Goal: Information Seeking & Learning: Learn about a topic

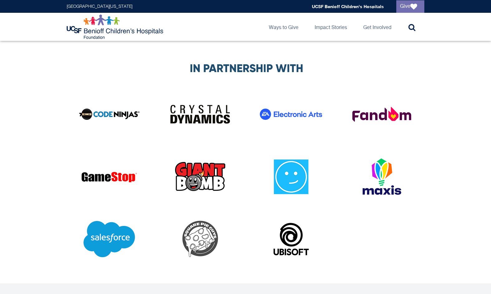
scroll to position [1326, 0]
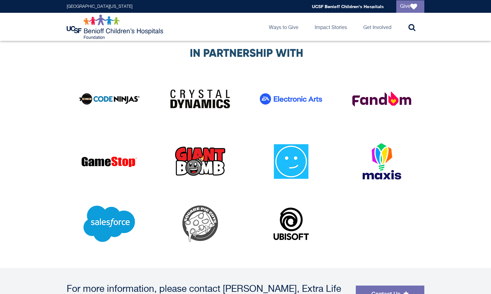
click at [329, 156] on div at bounding box center [290, 165] width 85 height 50
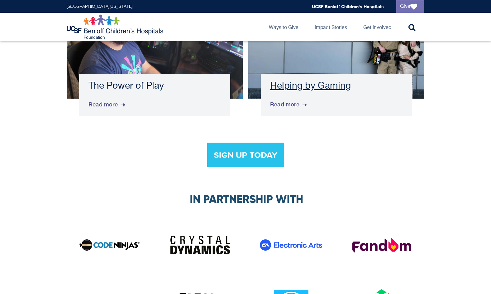
scroll to position [1088, 0]
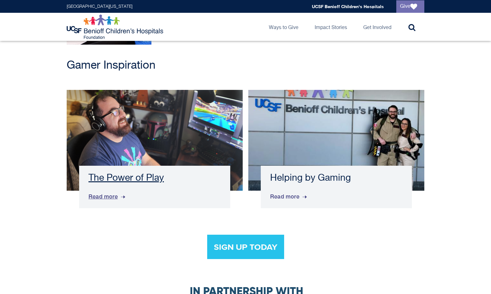
click at [132, 174] on h3 "The Power of Play" at bounding box center [154, 177] width 132 height 11
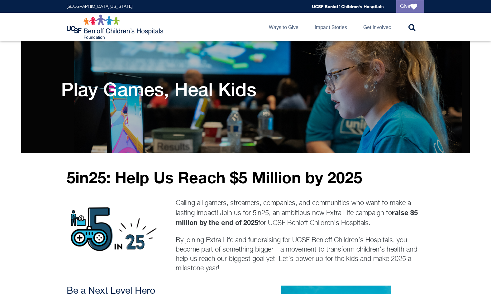
scroll to position [1128, 0]
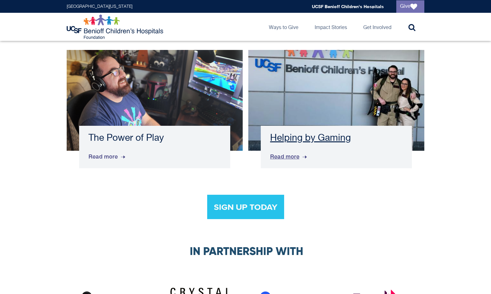
click at [325, 132] on h3 "Helping by Gaming" at bounding box center [336, 137] width 132 height 11
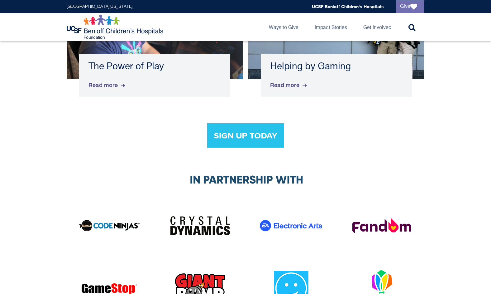
scroll to position [1188, 0]
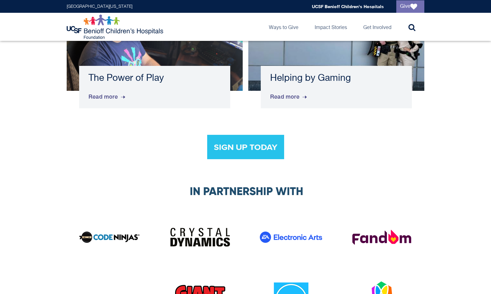
click at [246, 138] on img at bounding box center [245, 147] width 77 height 24
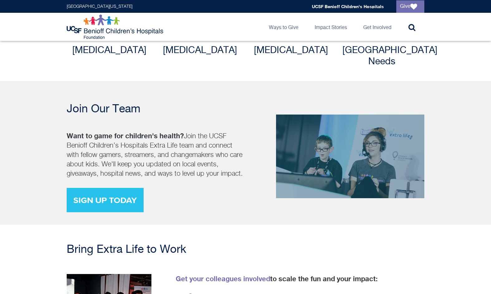
scroll to position [769, 0]
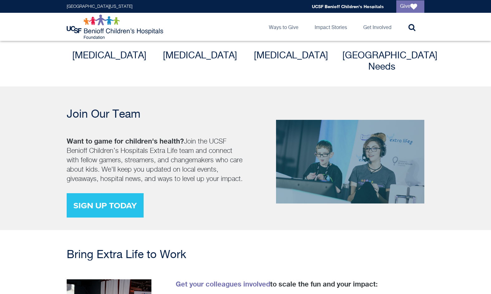
click at [119, 197] on img at bounding box center [105, 205] width 77 height 24
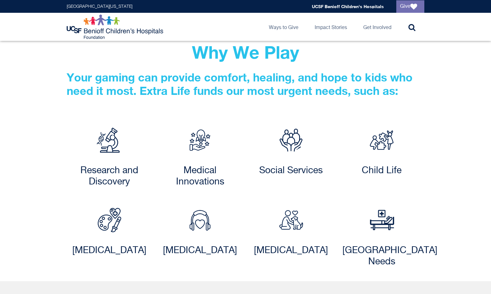
click at [203, 124] on img at bounding box center [199, 139] width 31 height 31
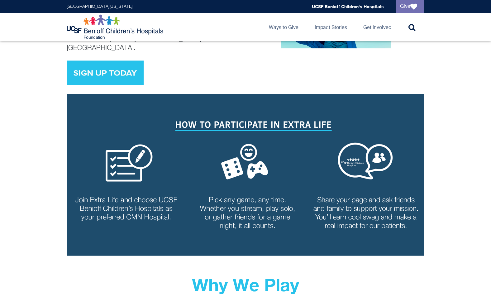
scroll to position [326, 0]
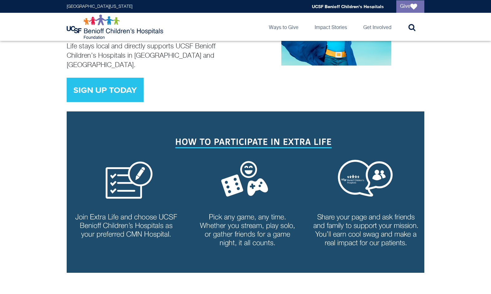
click at [216, 146] on img at bounding box center [246, 191] width 358 height 161
click at [218, 134] on img at bounding box center [246, 191] width 358 height 161
click at [217, 132] on img at bounding box center [246, 191] width 358 height 161
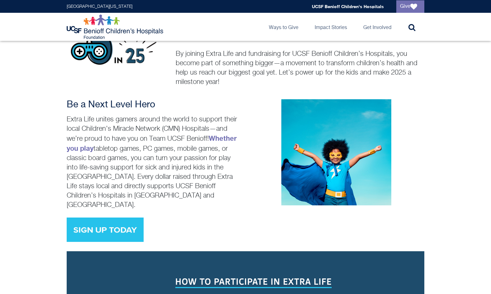
click at [363, 141] on img at bounding box center [336, 152] width 110 height 106
click at [134, 217] on img at bounding box center [105, 229] width 77 height 24
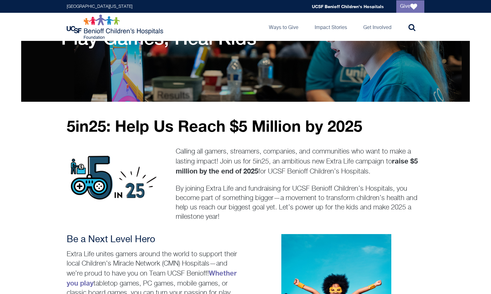
scroll to position [0, 0]
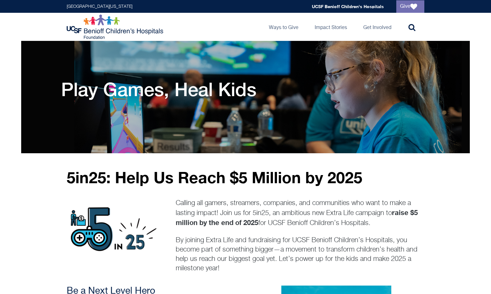
click at [211, 115] on div "Play Games, Heal Kids" at bounding box center [245, 107] width 369 height 59
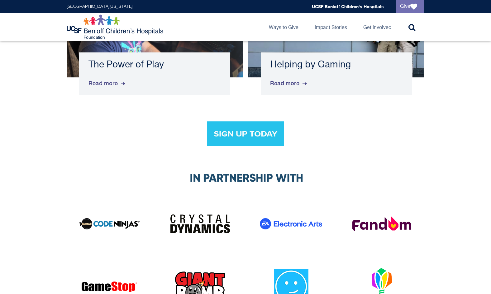
scroll to position [1102, 0]
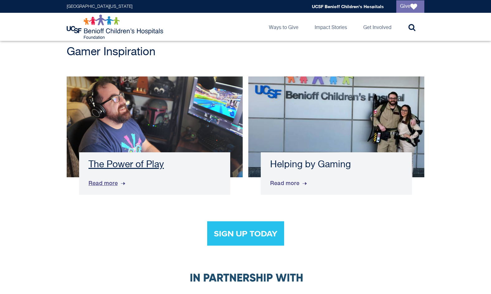
click at [114, 177] on span "Read more" at bounding box center [107, 183] width 38 height 17
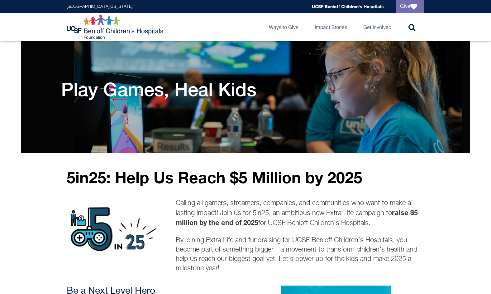
scroll to position [1157, 0]
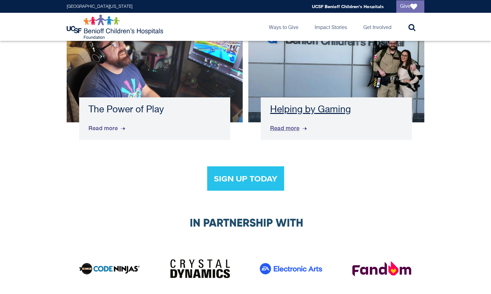
click at [285, 123] on span "Read more" at bounding box center [289, 128] width 38 height 17
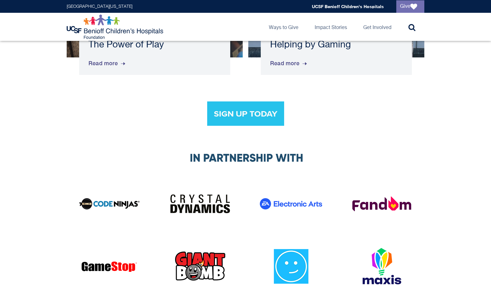
scroll to position [1311, 0]
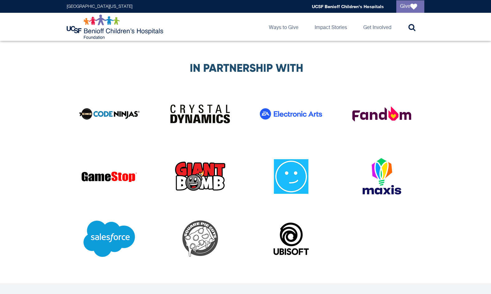
click at [208, 104] on img at bounding box center [200, 114] width 62 height 42
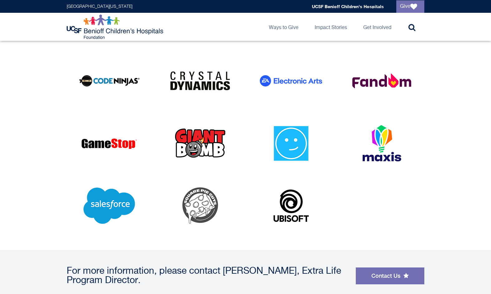
scroll to position [1346, 0]
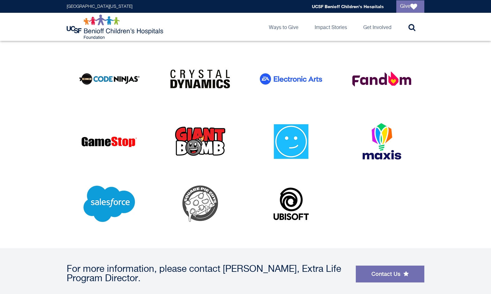
click at [292, 142] on img at bounding box center [291, 141] width 62 height 42
click at [382, 139] on img at bounding box center [382, 141] width 62 height 42
click at [292, 208] on img at bounding box center [291, 203] width 62 height 42
click at [213, 194] on img at bounding box center [200, 203] width 62 height 42
click at [127, 187] on img at bounding box center [109, 203] width 62 height 42
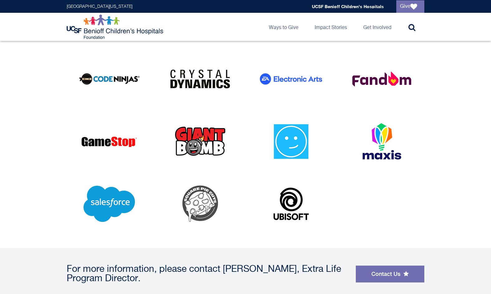
scroll to position [1411, 0]
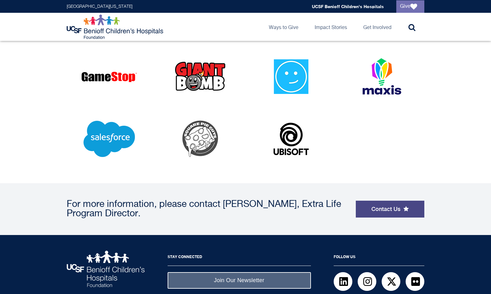
click at [381, 200] on link "Contact Us" at bounding box center [390, 208] width 69 height 17
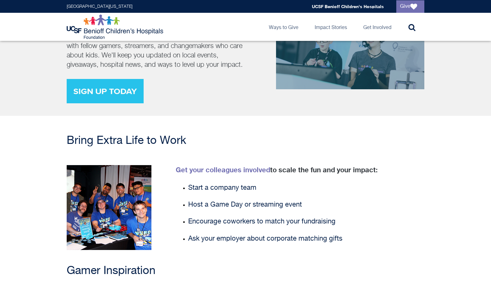
scroll to position [882, 0]
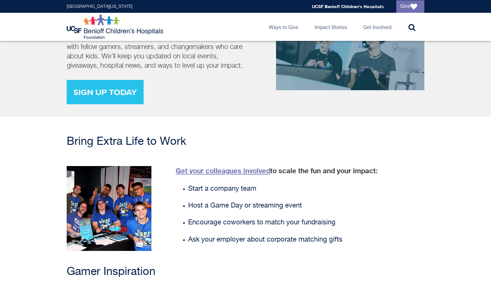
click at [237, 166] on link "Get your colleagues involved" at bounding box center [223, 170] width 94 height 8
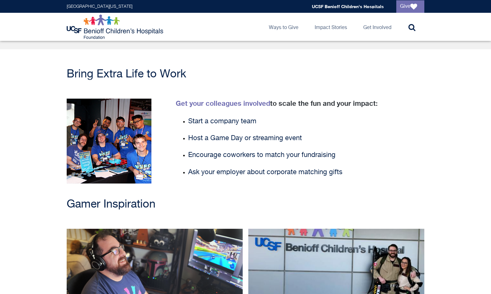
scroll to position [949, 0]
